Goal: Transaction & Acquisition: Purchase product/service

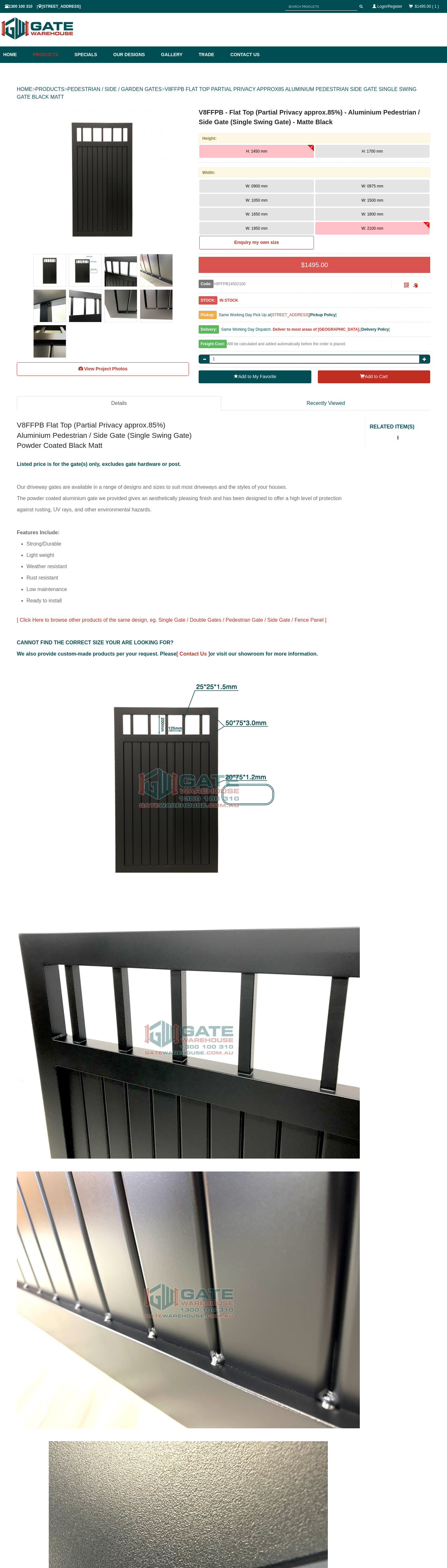
scroll to position [16, 0]
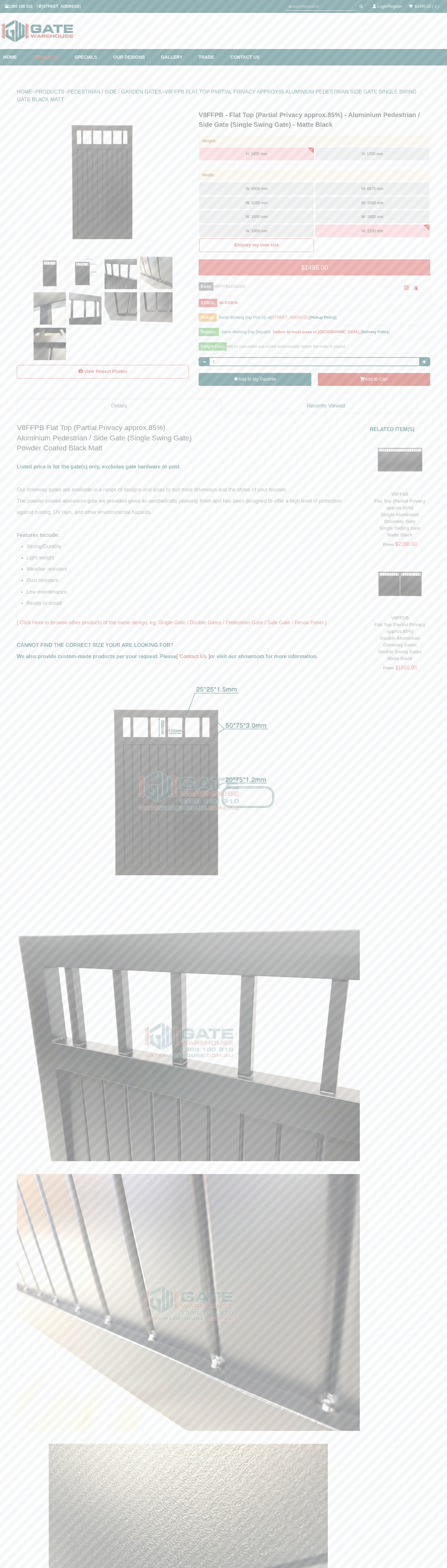
click at [24, 11] on div "1300 100 310 | 8 High St, Bayswater, VIC 3153 $1495.00 ( 1 ) Login/Register" at bounding box center [224, 6] width 437 height 12
click at [445, 1306] on div "HOME > PRODUCTS > PEDESTRIAN / SIDE / GARDEN GATES > V8FFPB FLAT TOP PARTIAL PR…" at bounding box center [224, 1540] width 447 height 2949
click at [234, 1567] on html "Home Products Specials Our Designs Gallery Trade Contact Us Products Single Sli…" at bounding box center [224, 784] width 447 height 1568
click at [18, 38] on img at bounding box center [37, 31] width 75 height 30
